Goal: Transaction & Acquisition: Purchase product/service

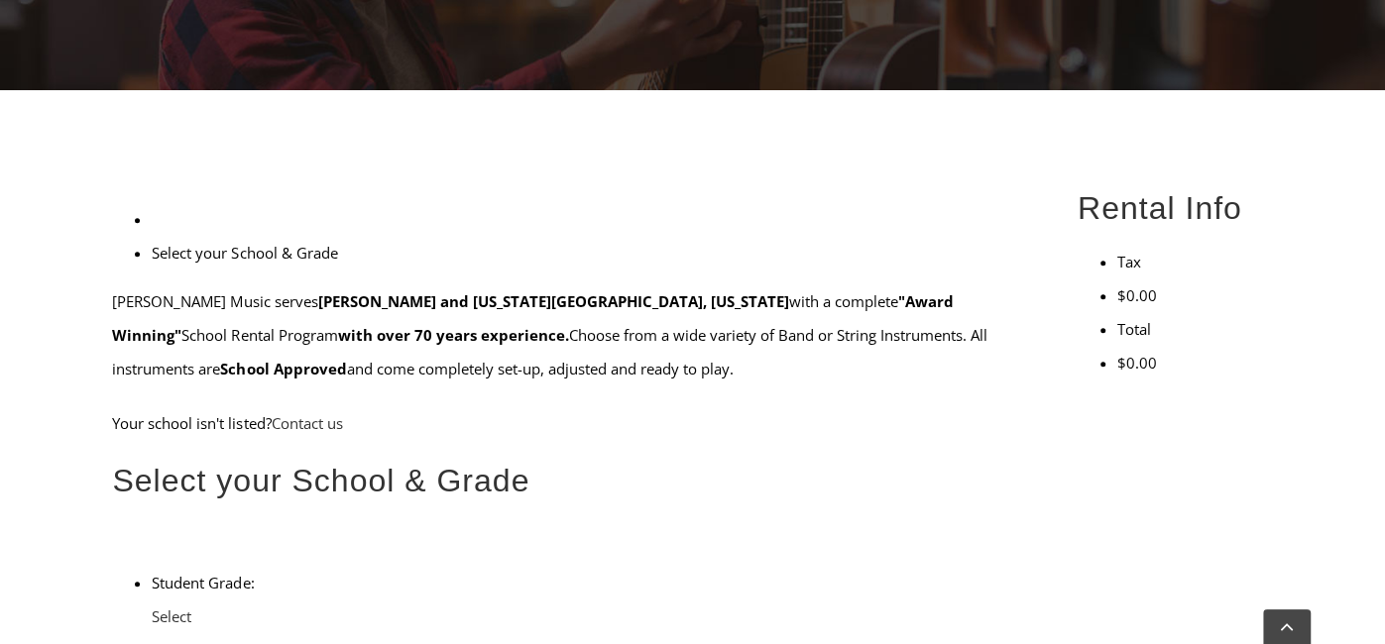
scroll to position [466, 0]
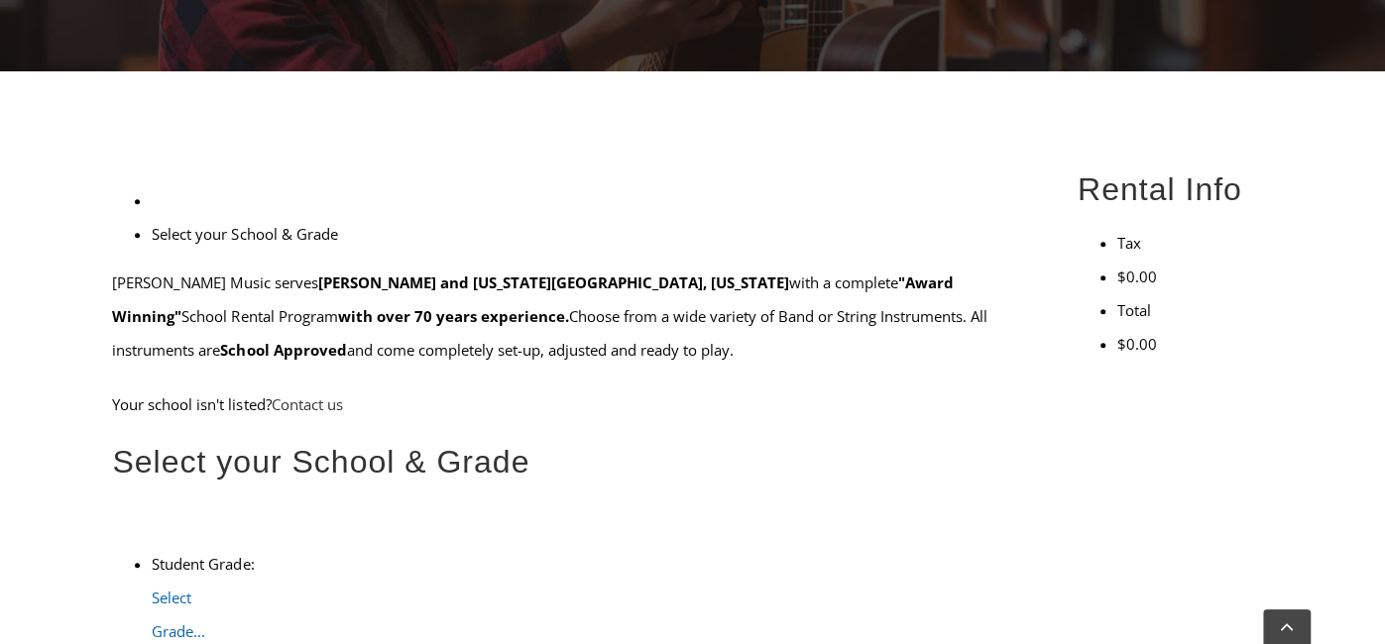
click at [205, 588] on span "Select Grade..." at bounding box center [179, 615] width 54 height 54
type input "bea"
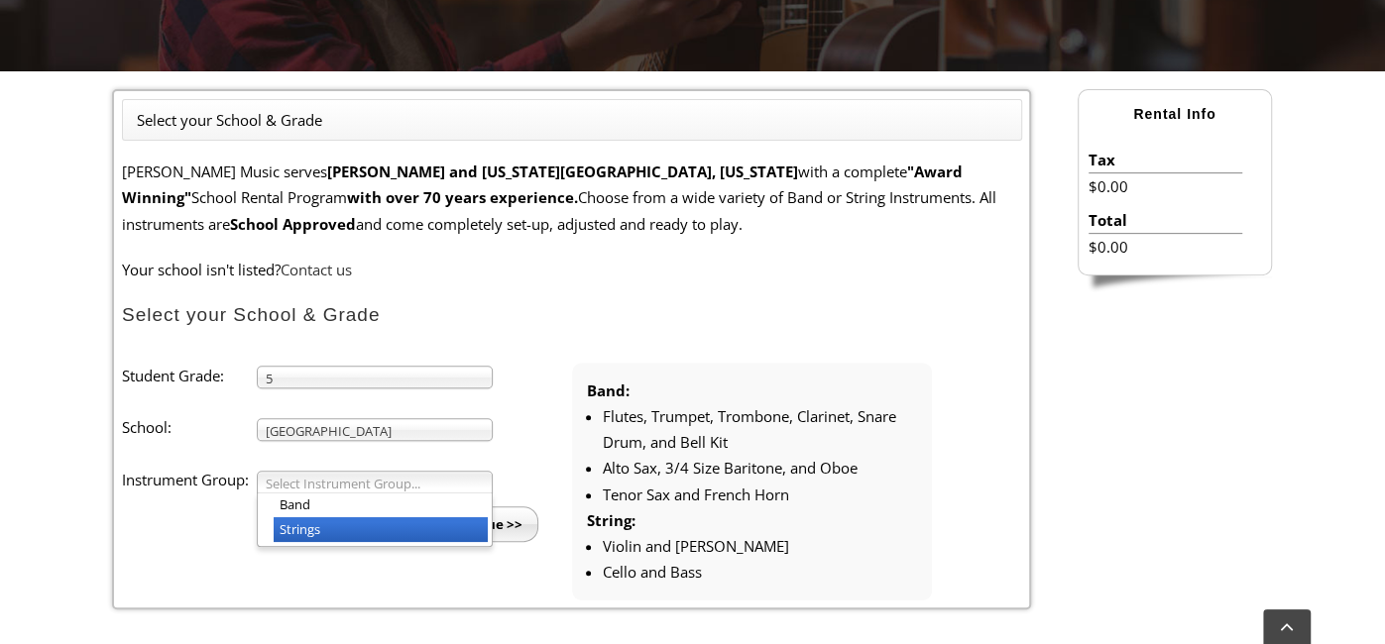
click at [373, 530] on li "Strings" at bounding box center [381, 529] width 214 height 25
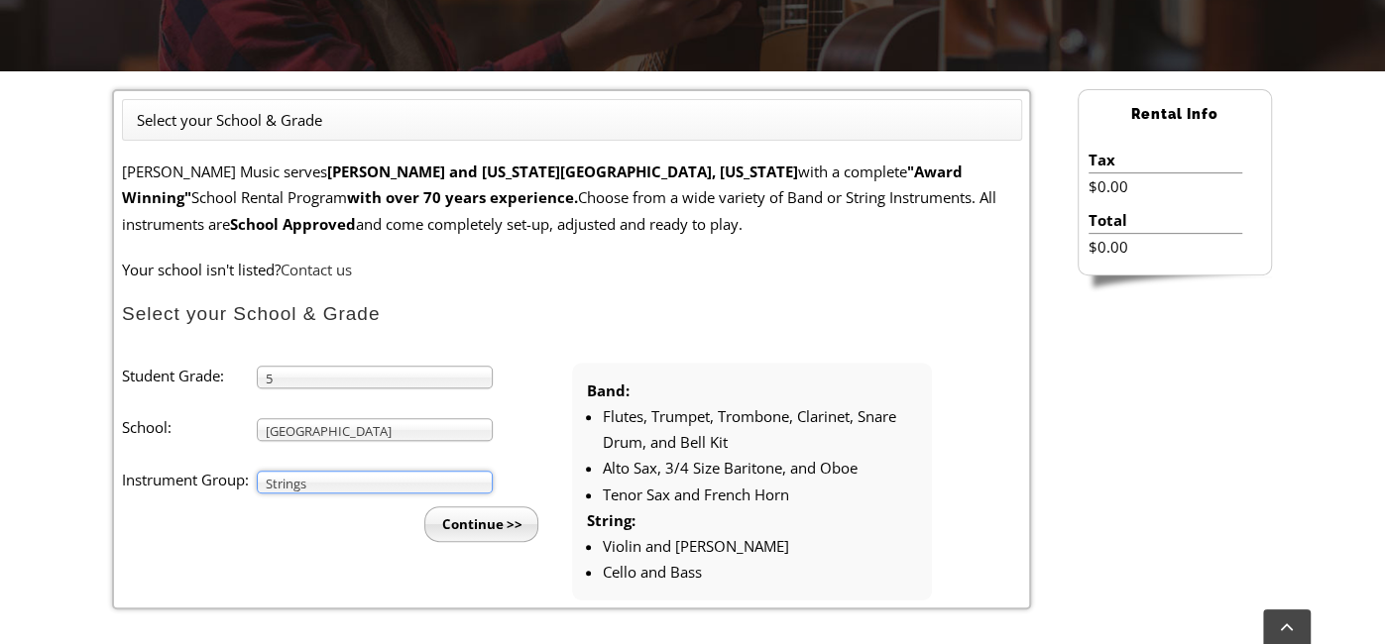
click at [510, 514] on input "Continue >>" at bounding box center [481, 525] width 114 height 36
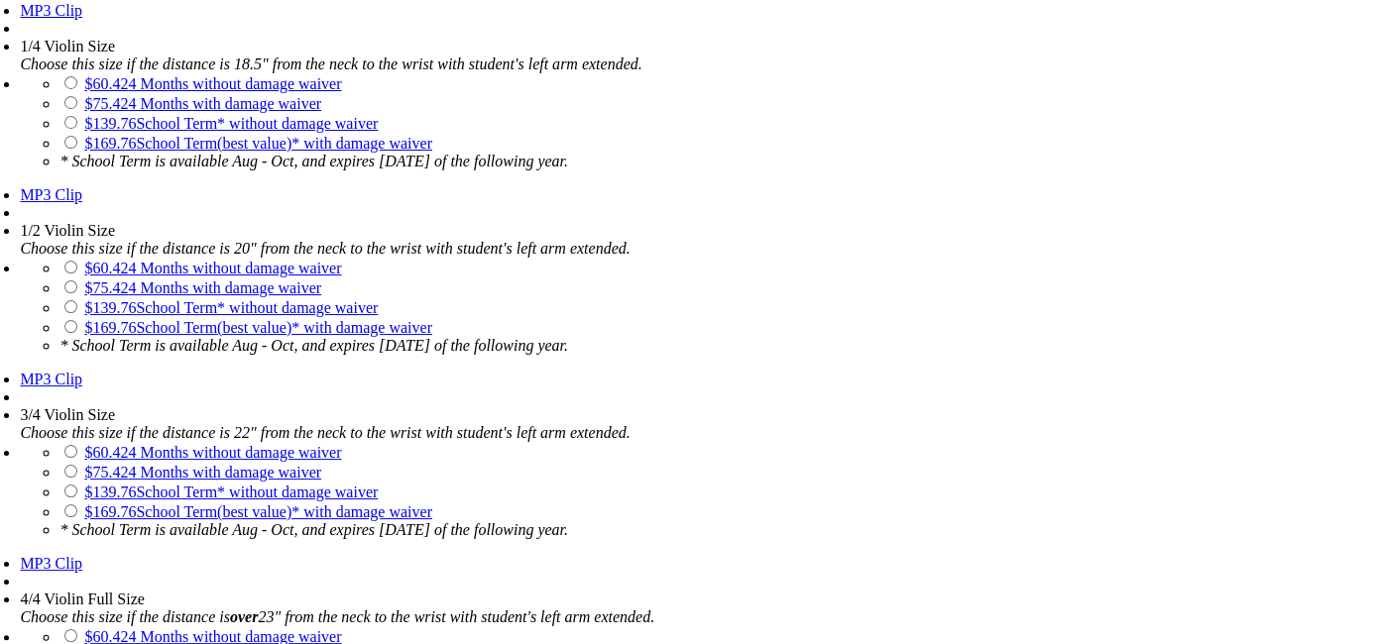
scroll to position [1823, 0]
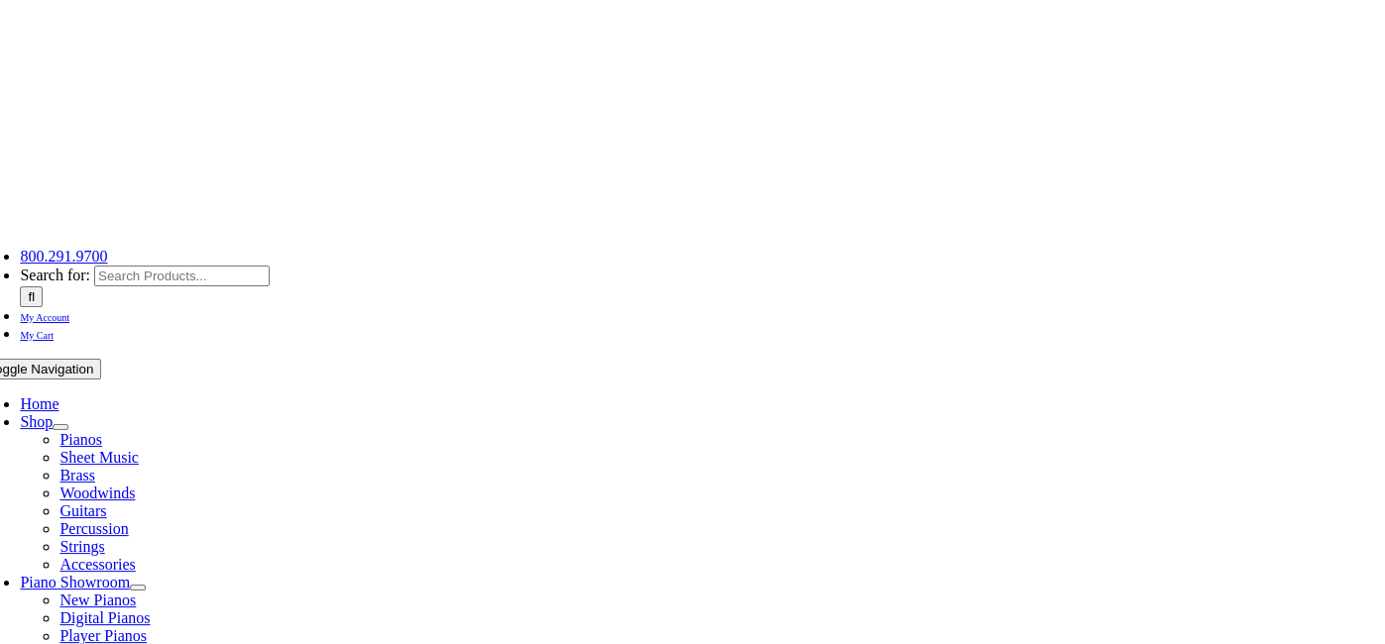
scroll to position [39, 0]
